Goal: Information Seeking & Learning: Learn about a topic

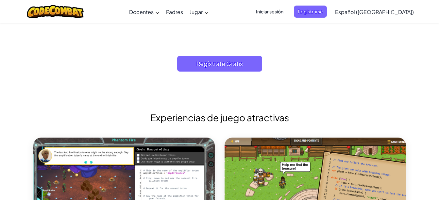
scroll to position [1062, 0]
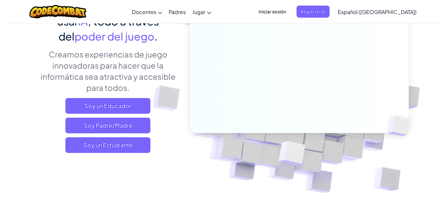
scroll to position [72, 0]
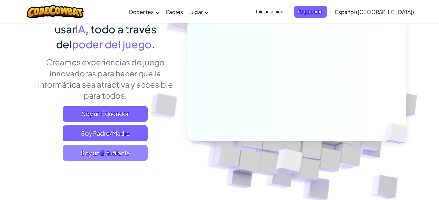
click at [131, 158] on span "Soy un Estudiante" at bounding box center [105, 153] width 85 height 16
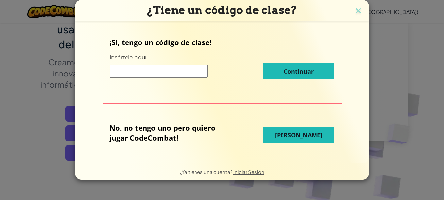
click at [278, 134] on button "[PERSON_NAME]" at bounding box center [299, 135] width 72 height 16
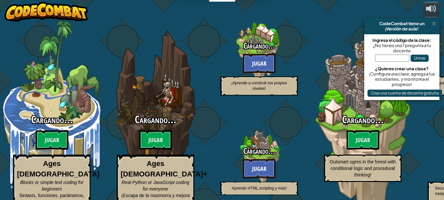
select select "es-419"
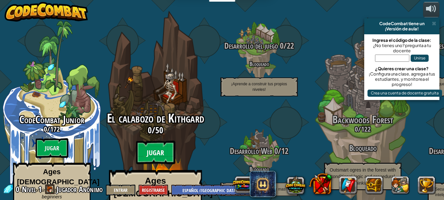
click at [159, 141] on btn "Jugar" at bounding box center [155, 153] width 39 height 24
select select "es-419"
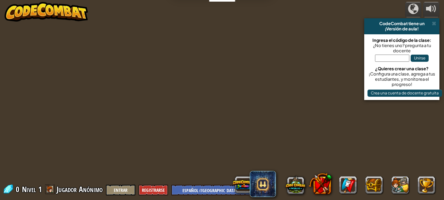
select select "es-419"
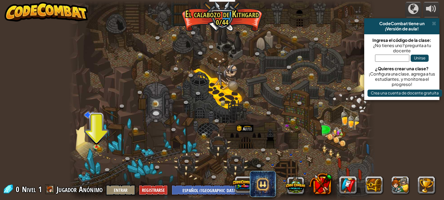
click at [90, 137] on div at bounding box center [222, 100] width 306 height 200
click at [93, 140] on img at bounding box center [96, 138] width 7 height 15
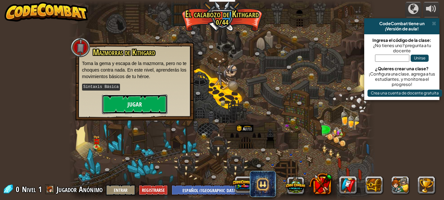
click at [116, 96] on button "Jugar" at bounding box center [134, 105] width 65 height 20
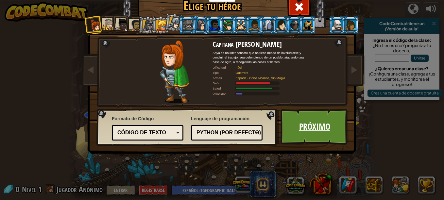
click at [327, 129] on link "Próximo" at bounding box center [315, 127] width 68 height 36
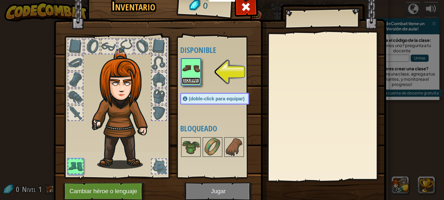
click at [183, 79] on button "Equipar" at bounding box center [191, 81] width 18 height 7
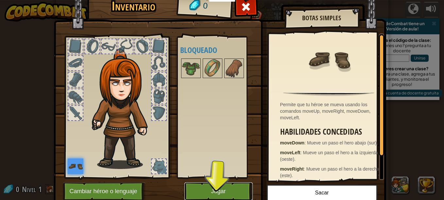
click at [223, 192] on button "Jugar" at bounding box center [218, 191] width 68 height 18
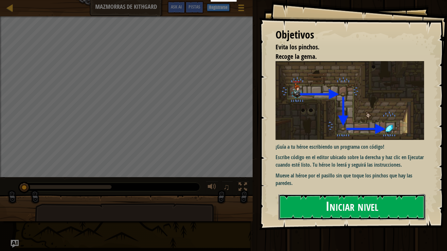
click at [327, 198] on button "Iniciar nivel" at bounding box center [351, 207] width 147 height 26
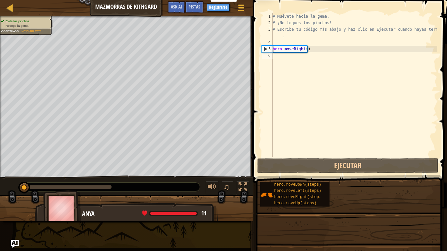
click at [327, 198] on div "Docentes Crear Cuenta Gratis Soluciones para Escuelas y [GEOGRAPHIC_DATA] previ…" at bounding box center [223, 125] width 447 height 251
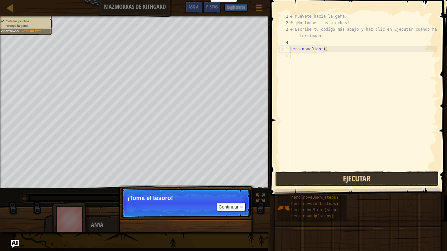
click at [331, 180] on button "Ejecutar" at bounding box center [357, 178] width 164 height 15
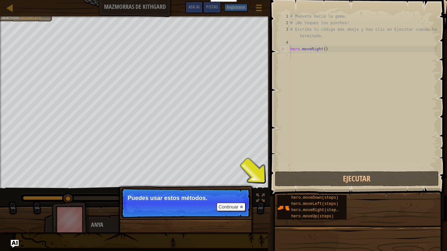
drag, startPoint x: 331, startPoint y: 180, endPoint x: 303, endPoint y: 221, distance: 49.8
drag, startPoint x: 303, startPoint y: 221, endPoint x: 308, endPoint y: 217, distance: 6.5
click at [308, 200] on div "hero.moveDown(steps) hero.moveLeft(steps) hero.moveRight(steps) hero.moveUp(ste…" at bounding box center [359, 208] width 165 height 26
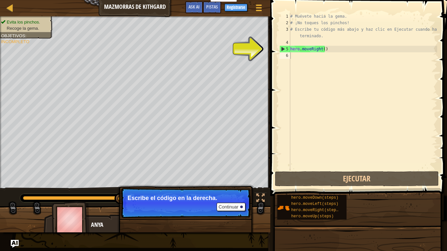
click at [308, 54] on div "# Muévete hacia la gema. # ¡No toques los pinchos! # Escribe tu código más abaj…" at bounding box center [363, 98] width 148 height 170
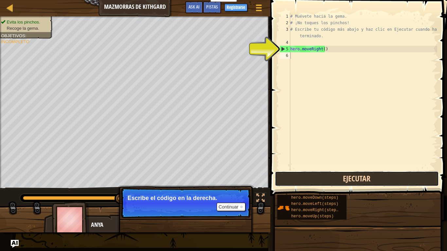
click at [329, 186] on button "Ejecutar" at bounding box center [357, 178] width 164 height 15
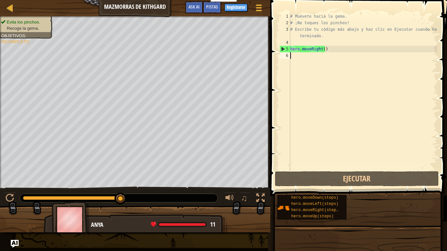
click at [294, 66] on div "# Muévete hacia la gema. # ¡No toques los pinchos! # Escribe tu código más abaj…" at bounding box center [363, 98] width 148 height 170
type textarea "m"
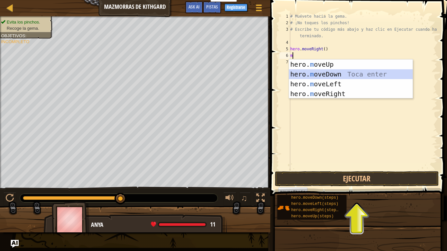
click at [316, 73] on div "hero. m oveUp Toca enter hero. m oveDown Toca enter hero. m oveLeft Toca enter …" at bounding box center [351, 89] width 124 height 59
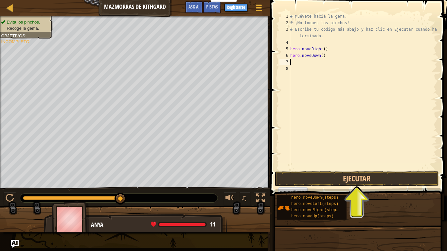
type textarea "m"
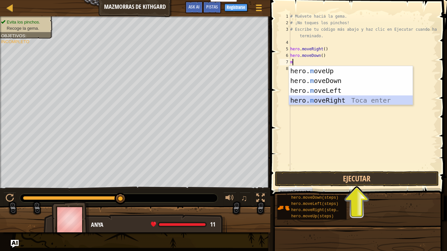
click at [336, 99] on div "hero. m oveUp Toca enter hero. m oveDown Toca enter hero. m oveLeft Toca enter …" at bounding box center [351, 95] width 124 height 59
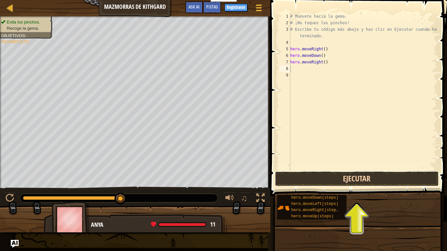
click at [340, 179] on button "Ejecutar" at bounding box center [357, 178] width 164 height 15
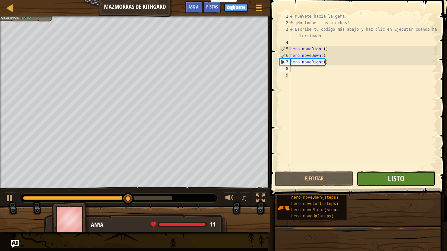
click at [387, 173] on button "Listo" at bounding box center [395, 178] width 78 height 15
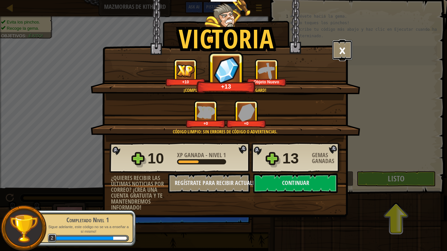
click at [342, 47] on button "×" at bounding box center [342, 50] width 20 height 20
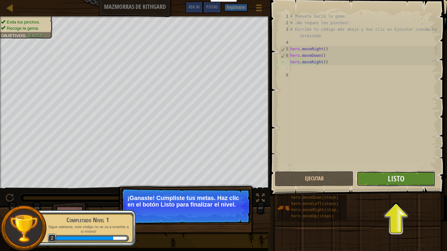
click at [369, 181] on button "Listo" at bounding box center [395, 178] width 78 height 15
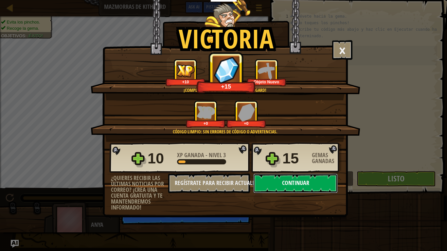
click at [300, 175] on button "Continuar" at bounding box center [295, 184] width 84 height 20
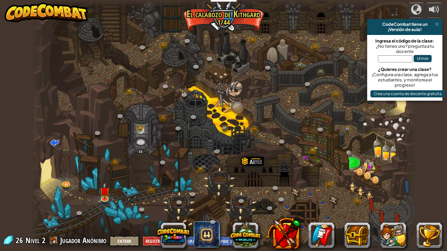
select select "es-419"
click at [109, 191] on img at bounding box center [104, 187] width 10 height 22
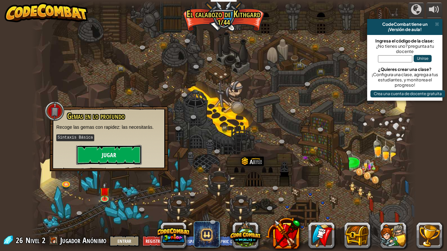
click at [106, 156] on button "Jugar" at bounding box center [108, 155] width 65 height 20
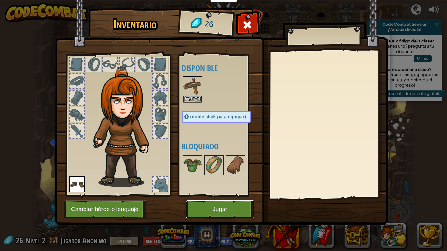
click at [213, 200] on button "Jugar" at bounding box center [220, 209] width 68 height 18
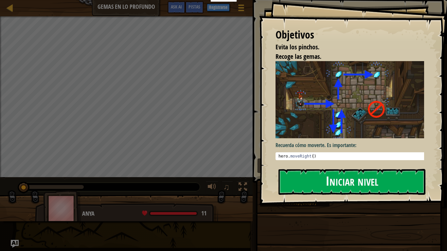
click at [320, 171] on button "Iniciar nivel" at bounding box center [351, 182] width 147 height 26
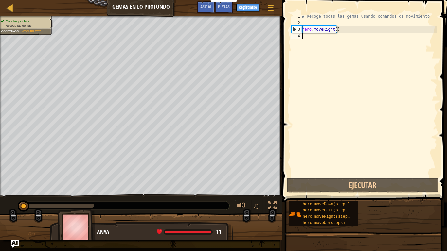
type textarea "m"
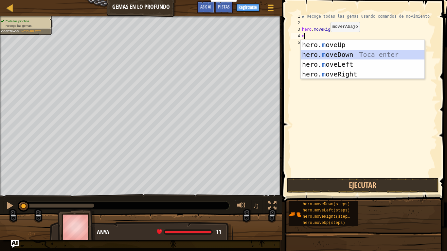
click at [340, 53] on div "hero. m oveUp Toca enter hero. m oveDown Toca enter hero. m oveLeft Toca enter …" at bounding box center [363, 69] width 124 height 59
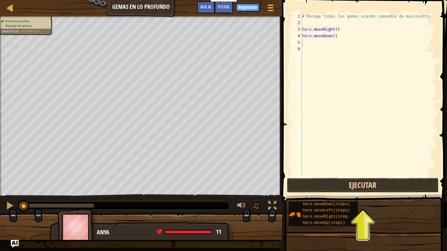
click at [408, 186] on button "Ejecutar" at bounding box center [363, 185] width 152 height 15
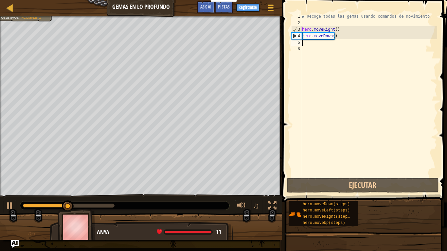
type textarea "m"
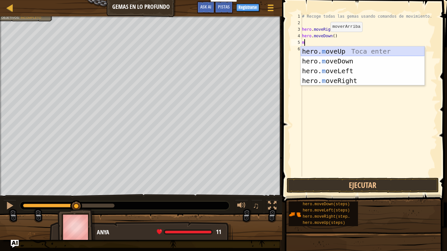
click at [345, 49] on div "hero. m oveUp Toca enter hero. m oveDown Toca enter hero. m oveLeft Toca enter …" at bounding box center [363, 75] width 124 height 59
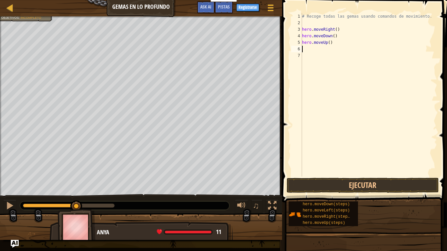
type textarea "m"
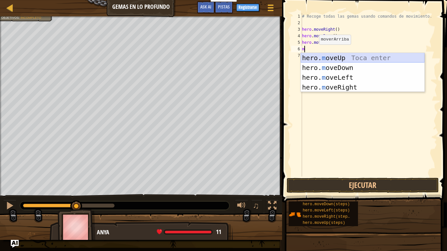
click at [325, 55] on div "hero. m oveUp Toca enter hero. m oveDown Toca enter hero. m oveLeft Toca enter …" at bounding box center [363, 82] width 124 height 59
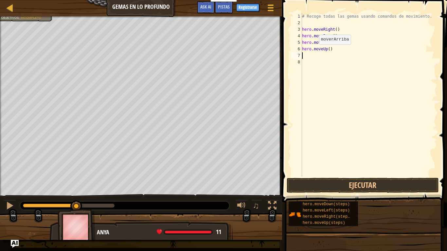
type textarea "m"
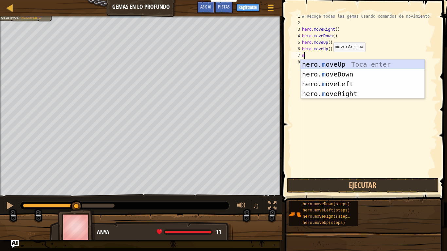
click at [333, 63] on div "hero. m oveUp Toca enter hero. m oveDown Toca enter hero. m oveLeft Toca enter …" at bounding box center [363, 89] width 124 height 59
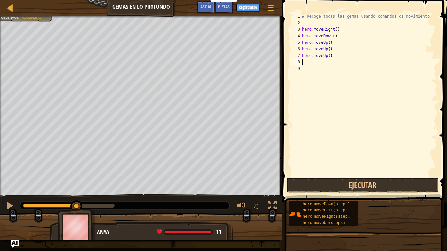
type textarea "m"
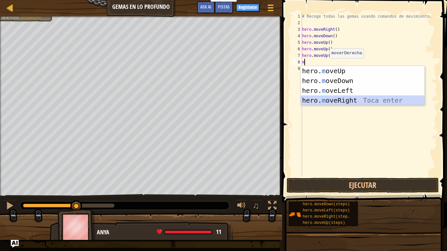
click at [343, 98] on div "hero. m oveUp Toca enter hero. m oveDown Toca enter hero. m oveLeft Toca enter …" at bounding box center [363, 95] width 124 height 59
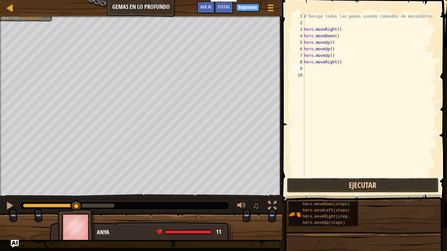
click at [377, 183] on button "Ejecutar" at bounding box center [363, 185] width 152 height 15
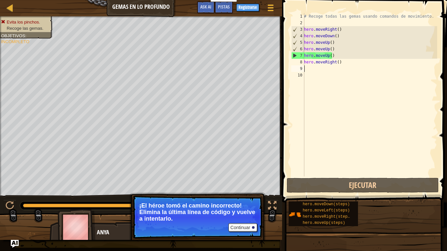
click at [337, 56] on div "# Recoge todas las gemas usando comandos de movimiento. hero . moveRight ( ) he…" at bounding box center [370, 101] width 134 height 177
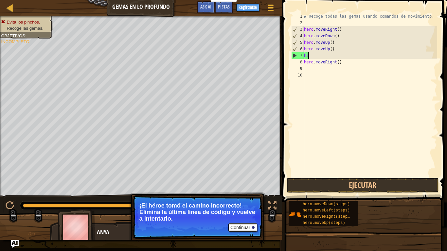
type textarea "h"
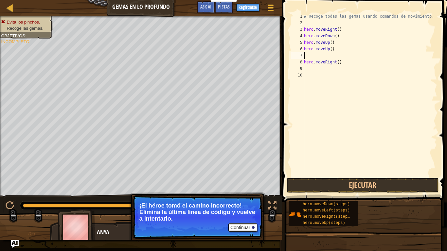
type textarea "m"
click at [344, 54] on div "# Recoge todas las gemas usando comandos de movimiento. hero . moveRight ( ) he…" at bounding box center [370, 101] width 134 height 177
click at [310, 57] on div "# Recoge todas las gemas usando comandos de movimiento. hero . moveRight ( ) he…" at bounding box center [370, 101] width 134 height 177
click at [342, 64] on div "# Recoge todas las gemas usando comandos de movimiento. hero . moveRight ( ) he…" at bounding box center [370, 101] width 134 height 177
type textarea "h"
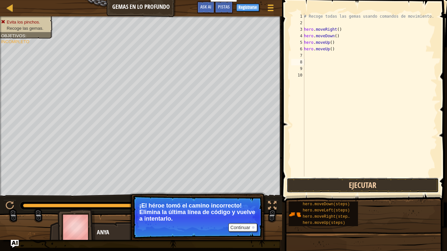
click at [357, 183] on button "Ejecutar" at bounding box center [363, 185] width 152 height 15
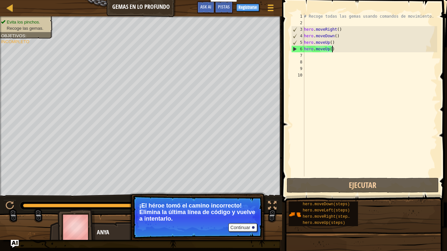
click at [337, 50] on div "# Recoge todas las gemas usando comandos de movimiento. hero . moveRight ( ) he…" at bounding box center [370, 101] width 134 height 177
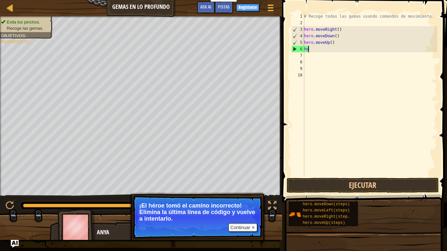
type textarea "h"
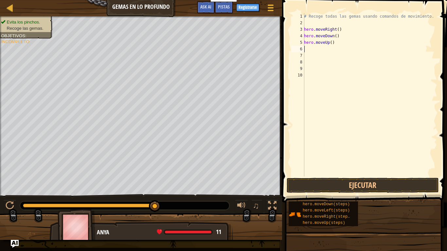
type textarea "m"
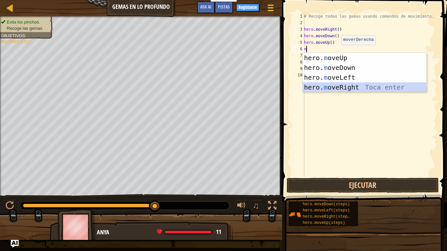
click at [356, 88] on div "hero. m oveUp Toca enter hero. m oveDown Toca enter hero. m oveLeft Toca enter …" at bounding box center [365, 82] width 124 height 59
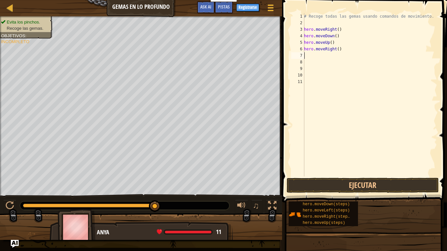
type textarea "m"
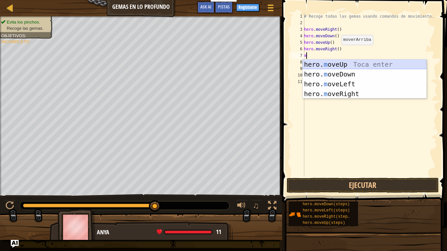
click at [334, 63] on div "hero. m oveUp Toca enter hero. m oveDown Toca enter hero. m oveLeft Toca enter …" at bounding box center [365, 89] width 124 height 59
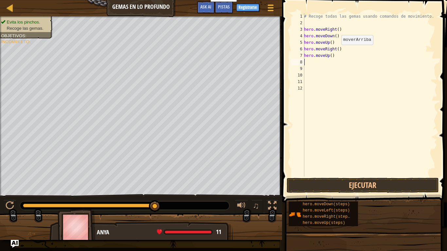
type textarea "m"
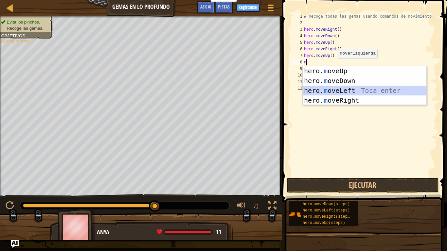
click at [346, 86] on div "hero. m oveUp Toca enter hero. m oveDown Toca enter hero. m oveLeft Toca enter …" at bounding box center [365, 95] width 124 height 59
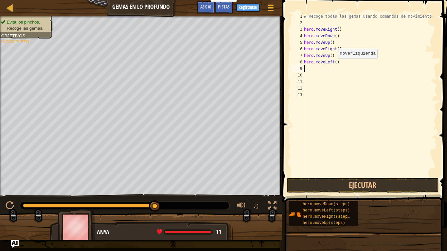
type textarea "m"
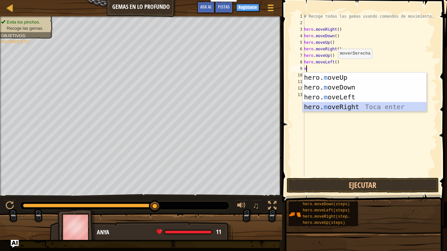
click at [356, 104] on div "hero. m oveUp Toca enter hero. m oveDown Toca enter hero. m oveLeft Toca enter …" at bounding box center [365, 102] width 124 height 59
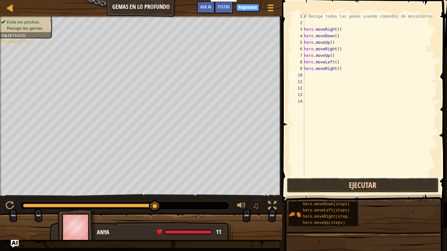
click at [354, 188] on button "Ejecutar" at bounding box center [363, 185] width 152 height 15
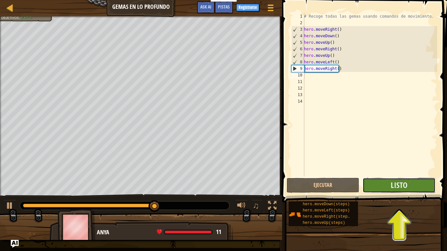
click at [385, 181] on button "Listo" at bounding box center [398, 185] width 73 height 15
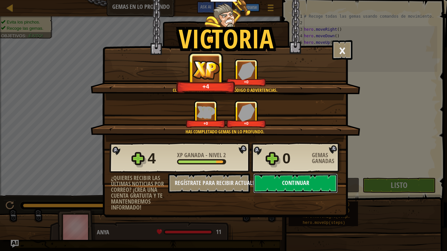
click at [314, 185] on button "Continuar" at bounding box center [295, 184] width 84 height 20
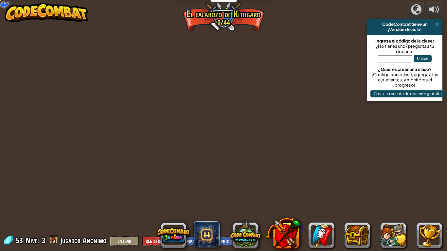
select select "es-419"
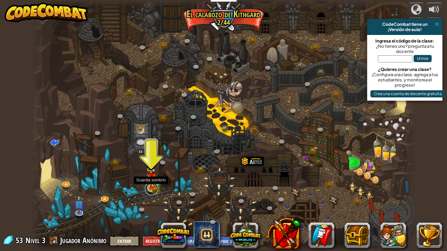
click at [155, 191] on link at bounding box center [151, 188] width 13 height 13
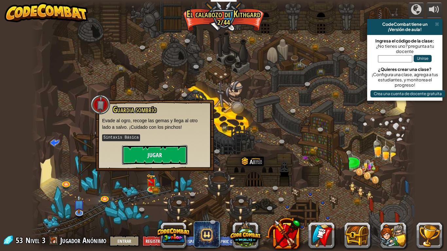
click at [147, 158] on button "Jugar" at bounding box center [154, 155] width 65 height 20
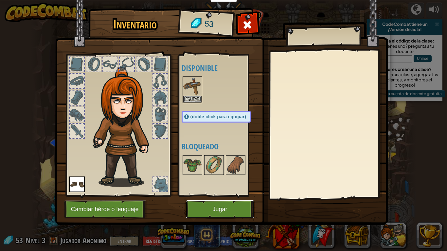
click at [205, 200] on button "Jugar" at bounding box center [220, 209] width 68 height 18
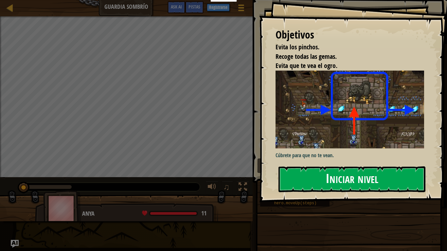
click at [313, 178] on button "Iniciar nivel" at bounding box center [351, 179] width 147 height 26
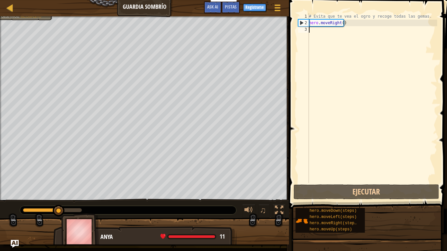
type textarea "m"
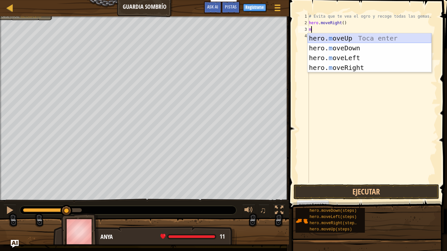
click at [333, 35] on div "hero. m oveUp Toca enter hero. m oveDown Toca enter hero. m oveLeft Toca enter …" at bounding box center [369, 62] width 124 height 59
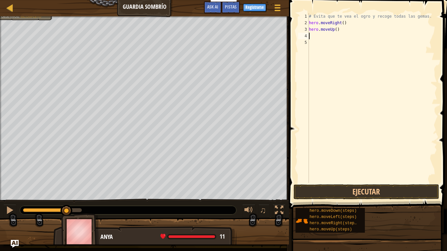
type textarea "m"
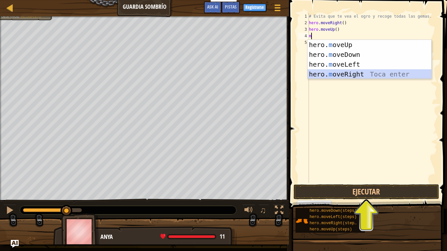
click at [334, 73] on div "hero. m oveUp Toca enter hero. m oveDown Toca enter hero. m oveLeft Toca enter …" at bounding box center [369, 69] width 124 height 59
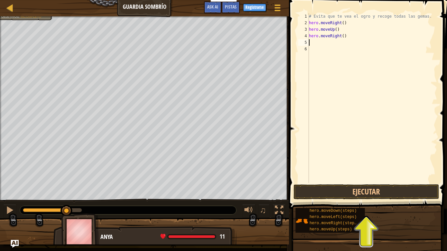
type textarea "m"
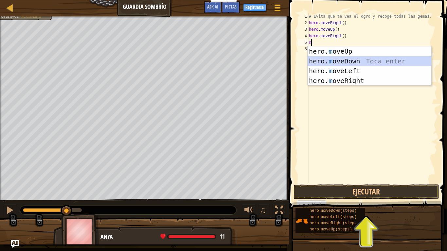
click at [331, 57] on div "hero. m oveUp Toca enter hero. m oveDown Toca enter hero. m oveLeft Toca enter …" at bounding box center [369, 75] width 124 height 59
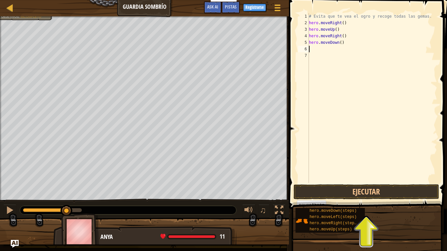
type textarea "m"
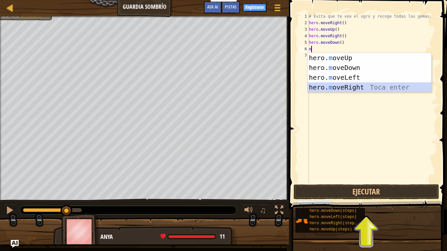
click at [353, 84] on div "hero. m oveUp Toca enter hero. m oveDown Toca enter hero. m oveLeft Toca enter …" at bounding box center [369, 82] width 124 height 59
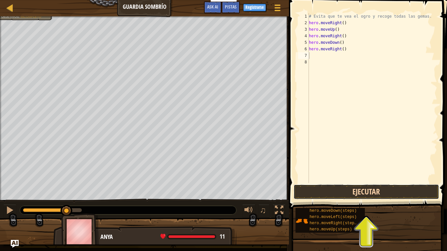
click at [385, 192] on button "Ejecutar" at bounding box center [366, 191] width 146 height 15
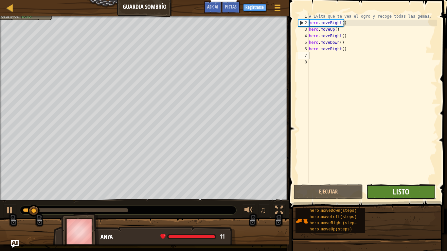
click at [403, 192] on span "Listo" at bounding box center [400, 191] width 17 height 10
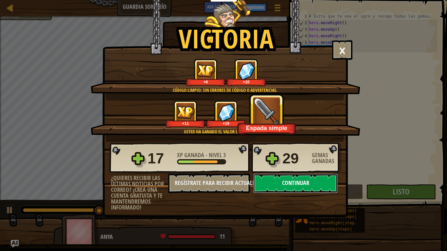
click at [325, 185] on button "Continuar" at bounding box center [295, 184] width 84 height 20
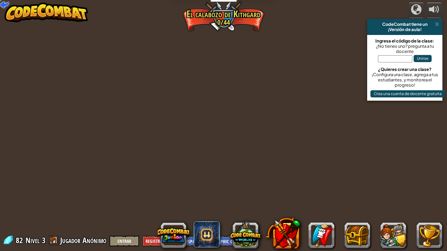
select select "es-419"
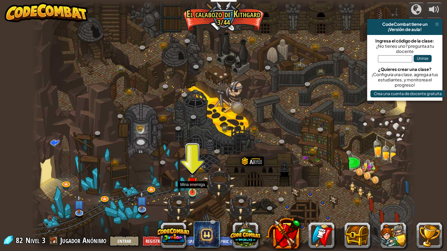
click at [192, 184] on img at bounding box center [192, 182] width 10 height 22
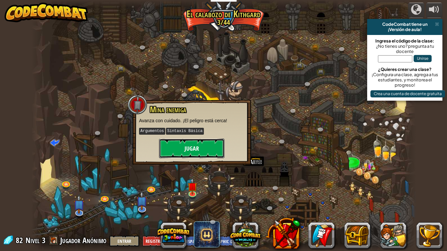
click at [192, 148] on button "Jugar" at bounding box center [191, 149] width 65 height 20
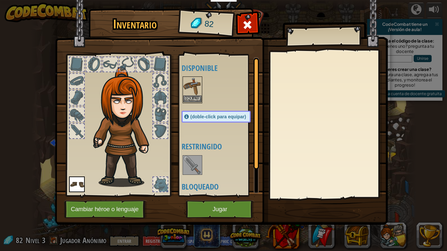
click at [195, 95] on img at bounding box center [192, 86] width 18 height 18
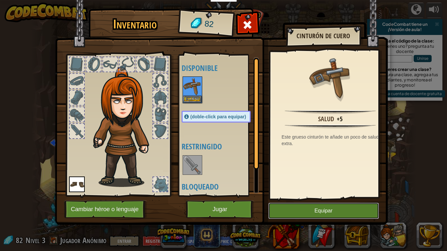
click at [312, 200] on button "Equipar" at bounding box center [323, 211] width 111 height 16
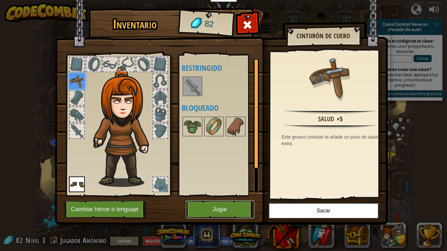
click at [233, 200] on button "Jugar" at bounding box center [220, 209] width 68 height 18
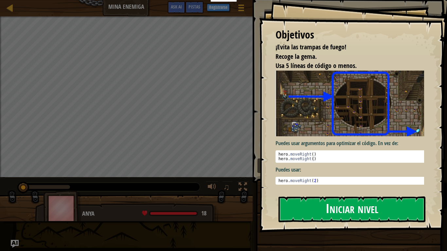
click at [337, 200] on button "Iniciar nivel" at bounding box center [351, 210] width 147 height 26
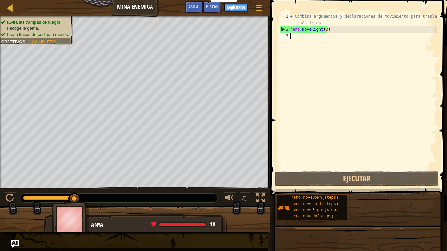
type textarea "m"
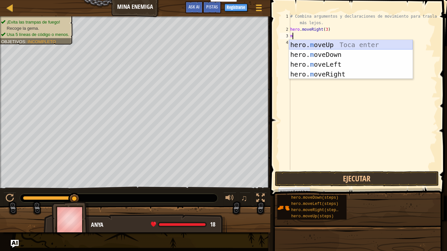
click at [316, 43] on div "hero. m oveUp Toca enter hero. m oveDown Toca enter hero. m oveLeft Toca enter …" at bounding box center [351, 69] width 124 height 59
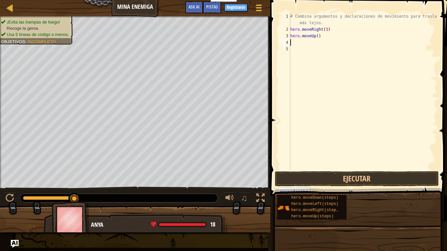
type textarea "m"
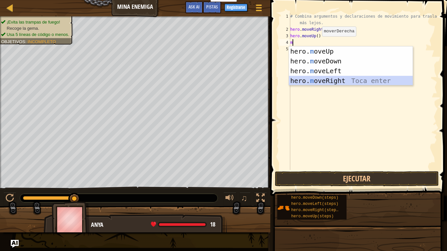
click at [335, 79] on div "hero. m oveUp Toca enter hero. m oveDown Toca enter hero. m oveLeft Toca enter …" at bounding box center [351, 75] width 124 height 59
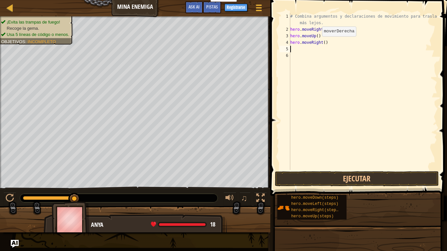
type textarea "m"
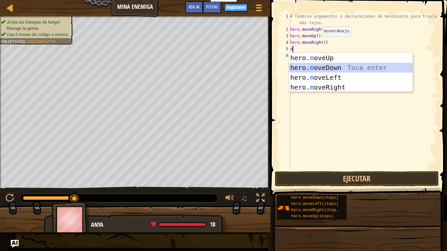
click at [327, 67] on div "hero. m oveUp Toca enter hero. m oveDown Toca enter hero. m oveLeft Toca enter …" at bounding box center [351, 82] width 124 height 59
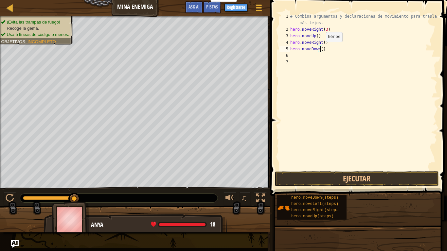
click at [320, 48] on div "# Combina argumentos y declaraciones de movimiento para trasladarte más lejos. …" at bounding box center [363, 101] width 148 height 177
type textarea "hero.moveDown(3)"
click at [294, 56] on div "# Combina argumentos y declaraciones de movimiento para trasladarte más lejos. …" at bounding box center [363, 101] width 148 height 177
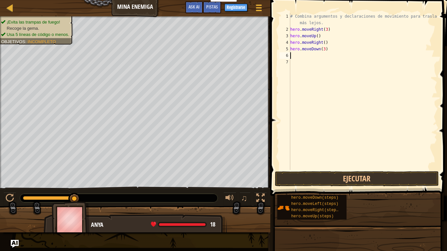
type textarea "m"
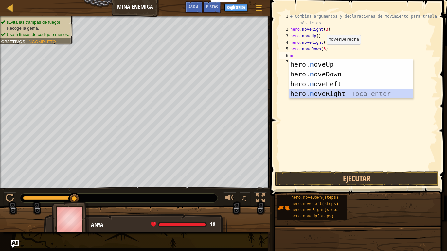
click at [323, 94] on div "hero. m oveUp Toca enter hero. m oveDown Toca enter hero. m oveLeft Toca enter …" at bounding box center [351, 89] width 124 height 59
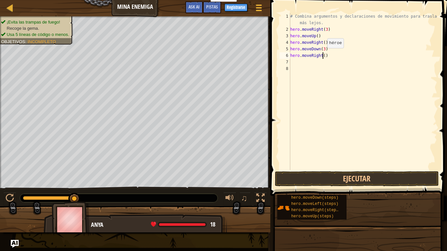
click at [321, 55] on div "# Combina argumentos y declaraciones de movimiento para trasladarte más lejos. …" at bounding box center [363, 101] width 148 height 177
type textarea "hero.moveRight(2)"
click at [391, 176] on button "Ejecutar" at bounding box center [357, 178] width 164 height 15
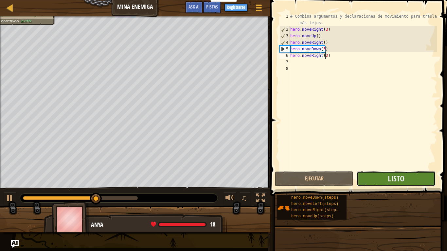
click at [413, 175] on button "Listo" at bounding box center [395, 178] width 78 height 15
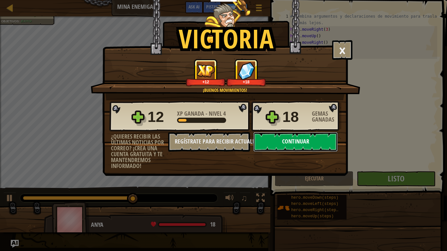
click at [318, 141] on button "Continuar" at bounding box center [295, 142] width 84 height 20
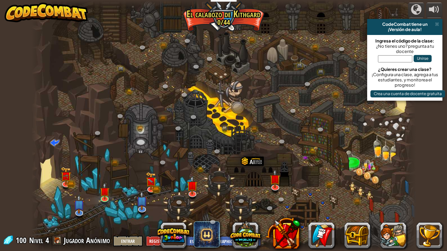
select select "es-419"
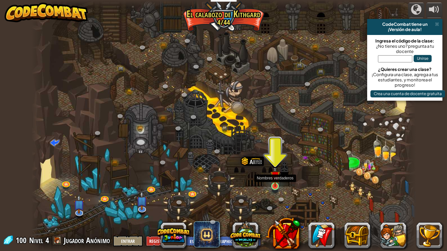
click at [276, 178] on img at bounding box center [275, 176] width 10 height 22
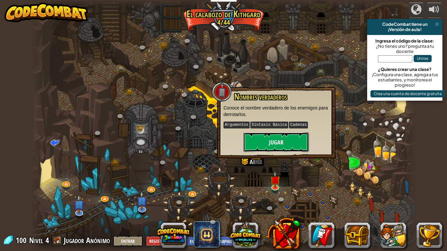
click at [273, 144] on button "Jugar" at bounding box center [275, 142] width 65 height 20
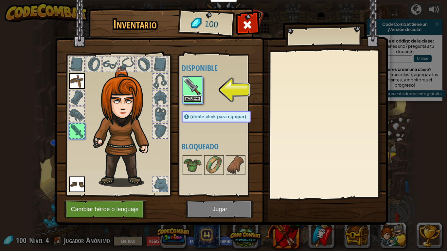
click at [190, 99] on button "Equipar" at bounding box center [192, 99] width 18 height 7
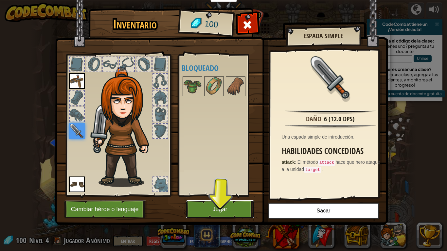
click at [207, 200] on button "Jugar" at bounding box center [220, 209] width 68 height 18
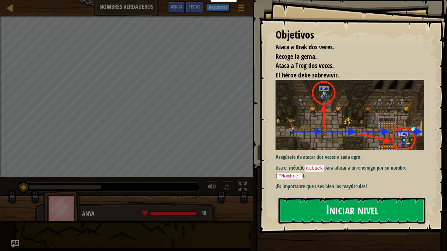
click at [339, 200] on button "Iniciar nivel" at bounding box center [351, 211] width 147 height 26
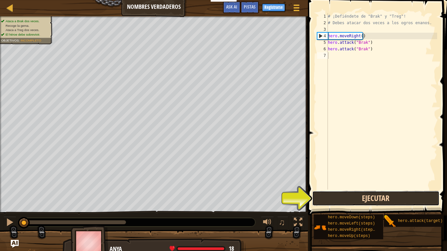
click at [392, 196] on button "Ejecutar" at bounding box center [375, 198] width 127 height 15
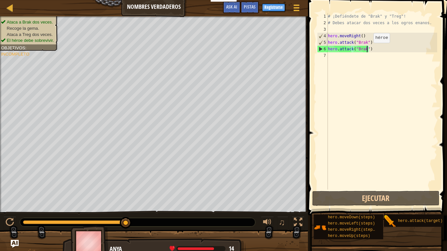
click at [368, 49] on div "# ¡Defiéndete de "Brak" y "Treg"! # Debes atacar dos veces a los ogros enanos. …" at bounding box center [381, 108] width 111 height 190
type textarea "hero.attack("Brak")"
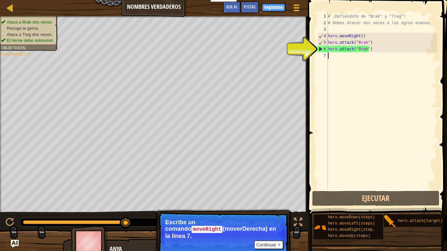
click at [332, 56] on div "# ¡Defiéndete de "Brak" y "Treg"! # Debes atacar dos veces a los ogros enanos. …" at bounding box center [381, 108] width 111 height 190
type textarea "m"
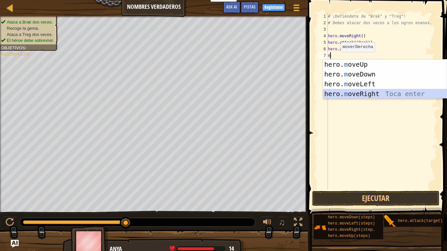
click at [362, 92] on div "hero. m oveUp Toca enter hero. m oveDown Toca enter hero. m oveLeft Toca enter …" at bounding box center [385, 89] width 124 height 59
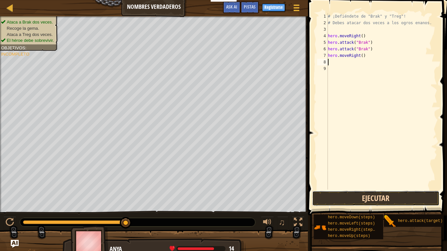
click at [363, 198] on button "Ejecutar" at bounding box center [375, 198] width 127 height 15
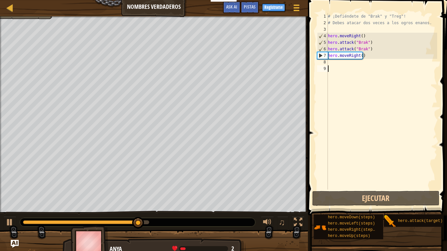
click at [341, 71] on div "# ¡Defiéndete de "Brak" y "Treg"! # Debes atacar dos veces a los ogros enanos. …" at bounding box center [381, 108] width 111 height 190
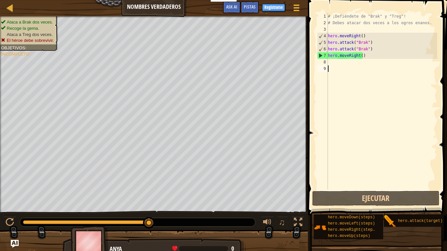
type textarea "m"
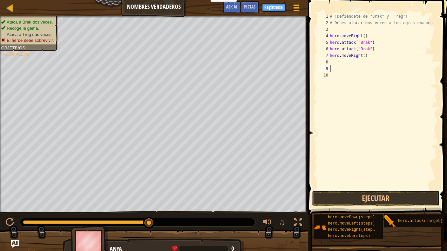
click at [334, 62] on div "# ¡Defiéndete de "Brak" y "Treg"! # Debes atacar dos veces a los ogros enanos. …" at bounding box center [382, 108] width 109 height 190
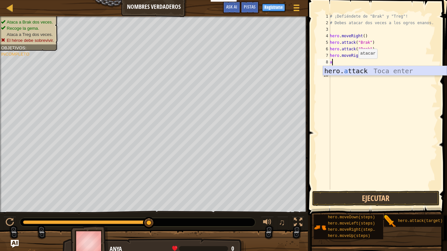
click at [355, 67] on div "hero. a ttack Toca enter" at bounding box center [385, 80] width 124 height 29
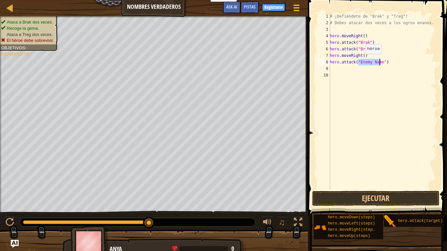
click at [361, 61] on div "# ¡Defiéndete de "Brak" y "Treg"! # Debes atacar dos veces a los ogros enanos. …" at bounding box center [382, 101] width 109 height 177
click at [389, 62] on div "# ¡Defiéndete de "Brak" y "Treg"! # Debes atacar dos veces a los ogros enanos. …" at bounding box center [382, 108] width 109 height 190
click at [369, 62] on div "# ¡Defiéndete de "Brak" y "Treg"! # Debes atacar dos veces a los ogros enanos. …" at bounding box center [382, 108] width 109 height 190
click at [365, 62] on div "# ¡Defiéndete de "Brak" y "Treg"! # Debes atacar dos veces a los ogros enanos. …" at bounding box center [382, 108] width 109 height 190
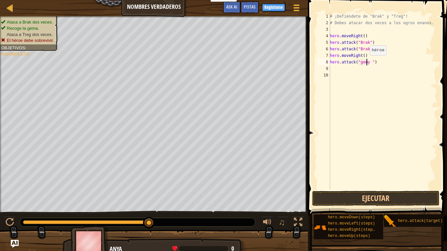
click at [366, 62] on div "# ¡Defiéndete de "Brak" y "Treg"! # Debes atacar dos veces a los ogros enanos. …" at bounding box center [382, 108] width 109 height 190
type textarea "hero.attack("treg ")"
click at [335, 67] on div "# ¡Defiéndete de "Brak" y "Treg"! # Debes atacar dos veces a los ogros enanos. …" at bounding box center [382, 108] width 109 height 190
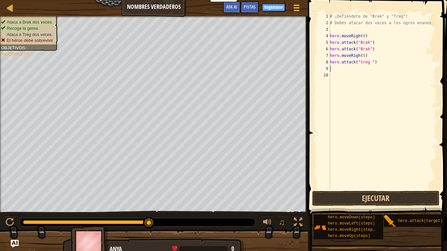
scroll to position [3, 0]
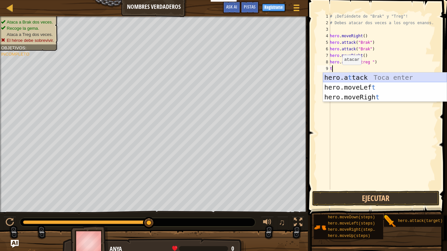
click at [347, 76] on div "hero.a t tack Toca enter hero.moveLef t Toca enter hero.moveRigh t Toca enter" at bounding box center [385, 97] width 124 height 49
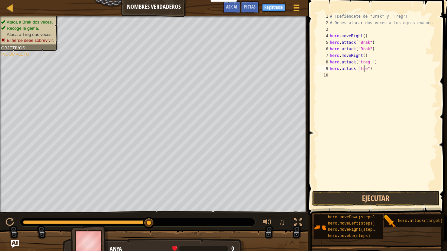
type textarea "hero.attack("treg")"
click at [335, 75] on div "# ¡Defiéndete de "Brak" y "Treg"! # Debes atacar dos veces a los ogros enanos. …" at bounding box center [382, 108] width 109 height 190
click at [366, 200] on button "Ejecutar" at bounding box center [375, 198] width 127 height 15
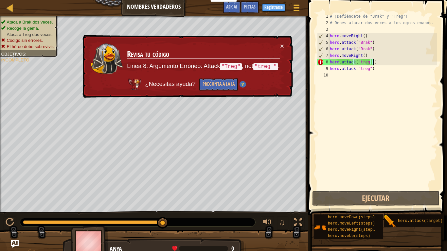
click at [377, 63] on div "# ¡Defiéndete de "Brak" y "Treg"! # Debes atacar dos veces a los ogros enanos. …" at bounding box center [382, 108] width 109 height 190
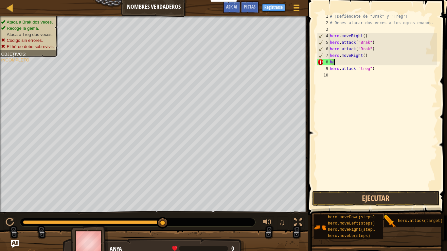
type textarea "h"
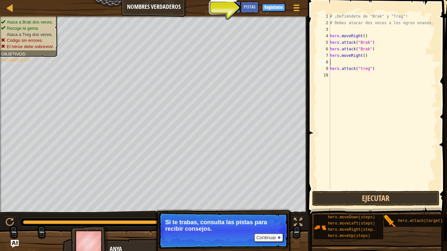
click at [372, 70] on div "# ¡Defiéndete de "Brak" y "Treg"! # Debes atacar dos veces a los ogros enanos. …" at bounding box center [382, 108] width 109 height 190
type textarea "h"
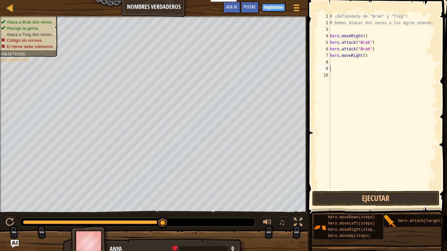
click at [334, 63] on div "# ¡Defiéndete de "Brak" y "Treg"! # Debes atacar dos veces a los ogros enanos. …" at bounding box center [382, 108] width 109 height 190
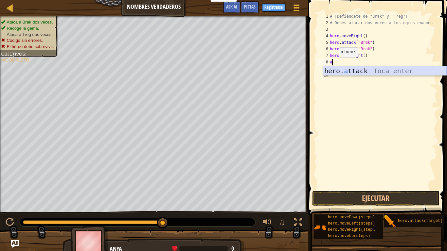
click at [356, 75] on div "hero. a ttack Toca enter" at bounding box center [385, 80] width 124 height 29
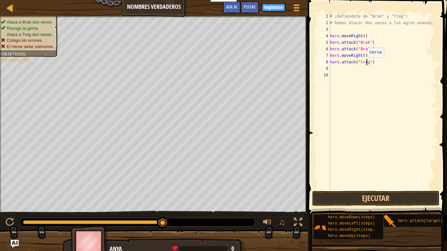
scroll to position [3, 3]
click at [403, 193] on button "Ejecutar" at bounding box center [375, 198] width 127 height 15
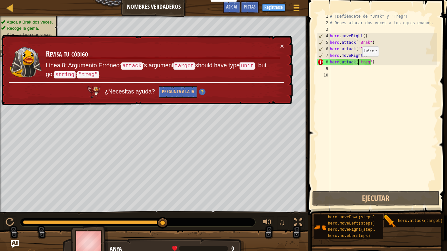
click at [358, 63] on div "# ¡Defiéndete de "Brak" y "Treg"! # Debes atacar dos veces a los ogros enanos. …" at bounding box center [382, 108] width 109 height 190
click at [360, 62] on div "# ¡Defiéndete de "Brak" y "Treg"! # Debes atacar dos veces a los ogros enanos. …" at bounding box center [382, 108] width 109 height 190
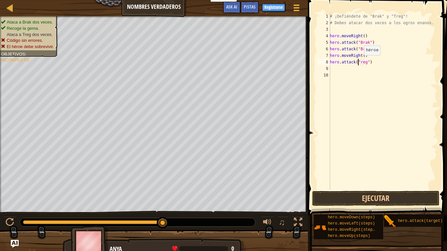
scroll to position [3, 2]
type textarea "hero.attack("Treg")"
click at [373, 200] on button "Ejecutar" at bounding box center [375, 198] width 127 height 15
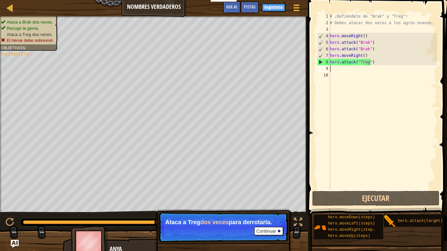
click at [334, 71] on div "# ¡Defiéndete de "Brak" y "Treg"! # Debes atacar dos veces a los ogros enanos. …" at bounding box center [382, 108] width 109 height 190
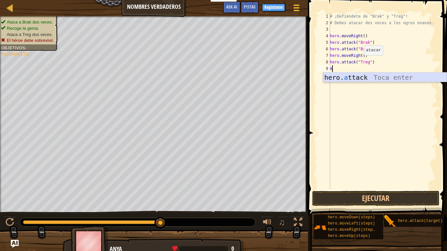
click at [339, 73] on div "hero. a ttack Toca enter" at bounding box center [385, 87] width 124 height 29
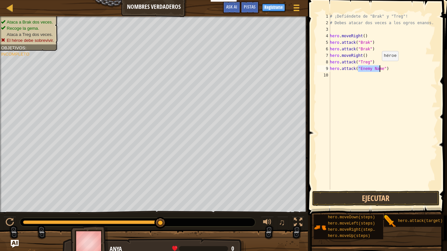
click at [378, 67] on div "# ¡Defiéndete de "Brak" y "Treg"! # Debes atacar dos veces a los ogros enanos. …" at bounding box center [382, 101] width 109 height 177
click at [379, 69] on div "# ¡Defiéndete de "Brak" y "Treg"! # Debes atacar dos veces a los ogros enanos. …" at bounding box center [382, 108] width 109 height 190
click at [407, 193] on button "Ejecutar" at bounding box center [375, 198] width 127 height 15
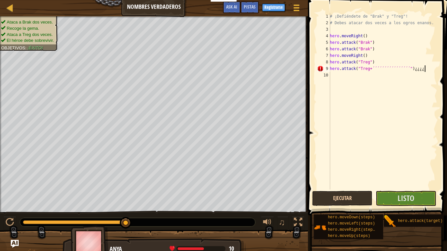
scroll to position [3, 8]
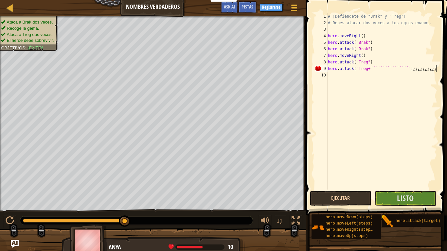
type textarea "hero.attack("Treg+´´´´´´´´´´´´´´´´") ¿¿¿¿¿¿¿¿¿¿¿"
